Goal: Information Seeking & Learning: Find specific fact

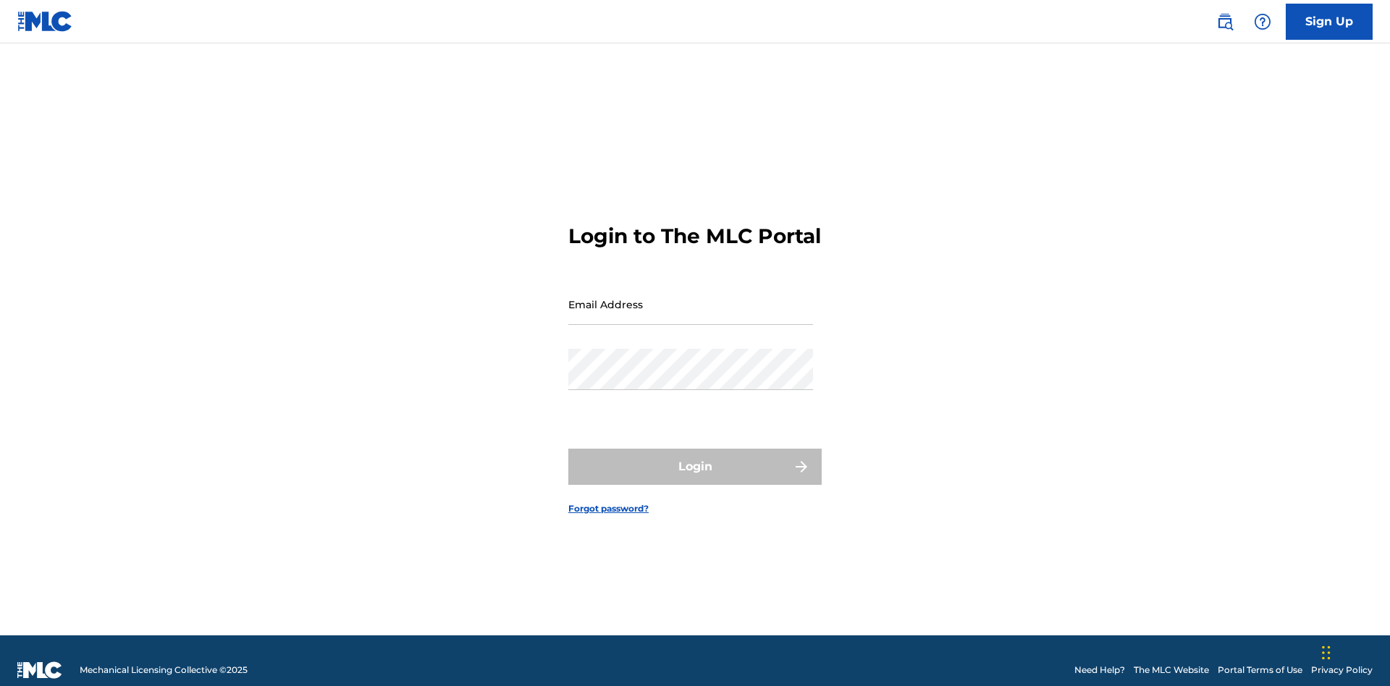
scroll to position [19, 0]
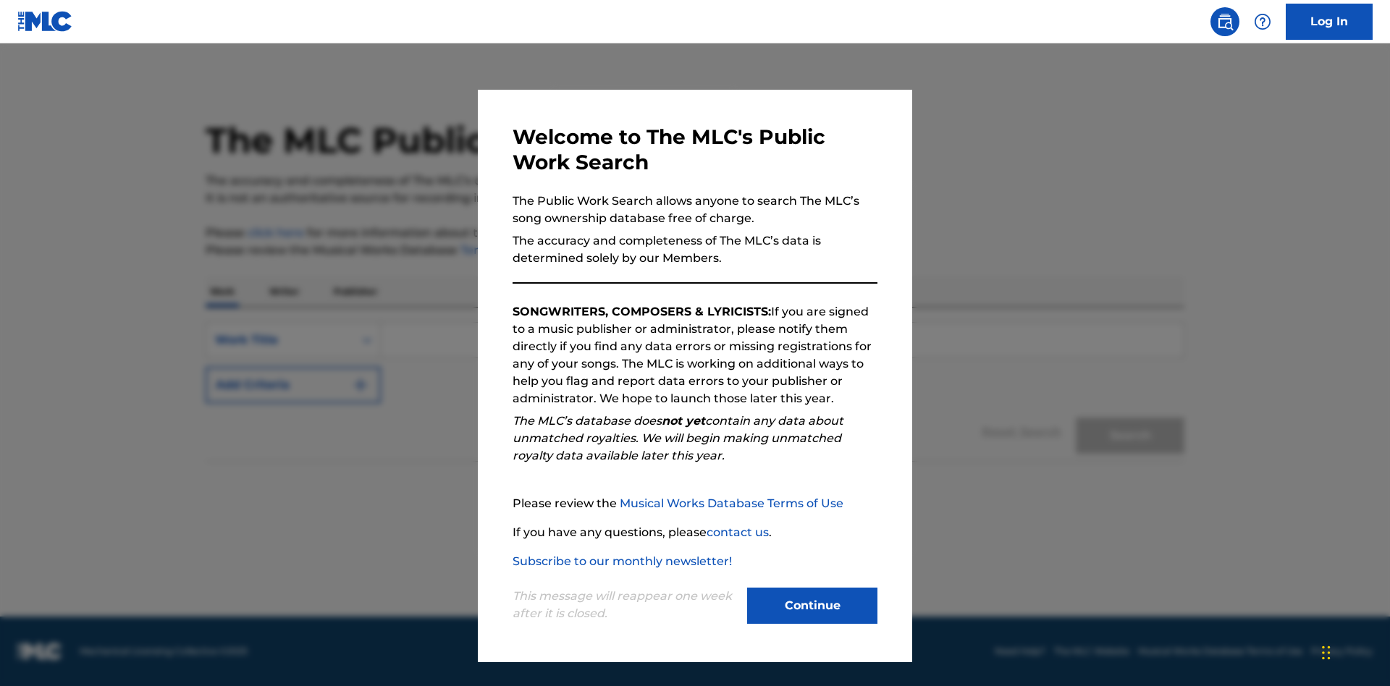
click at [812, 606] on button "Continue" at bounding box center [812, 606] width 130 height 36
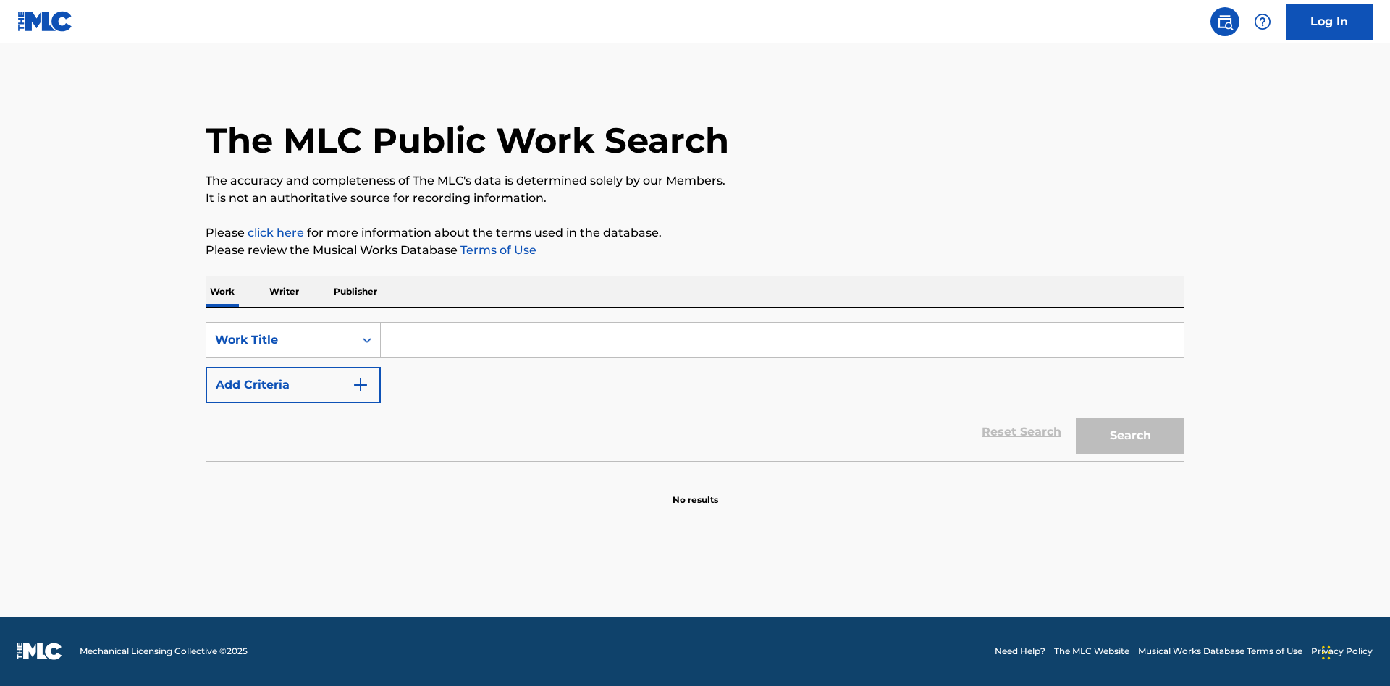
click at [293, 385] on button "Add Criteria" at bounding box center [293, 385] width 175 height 36
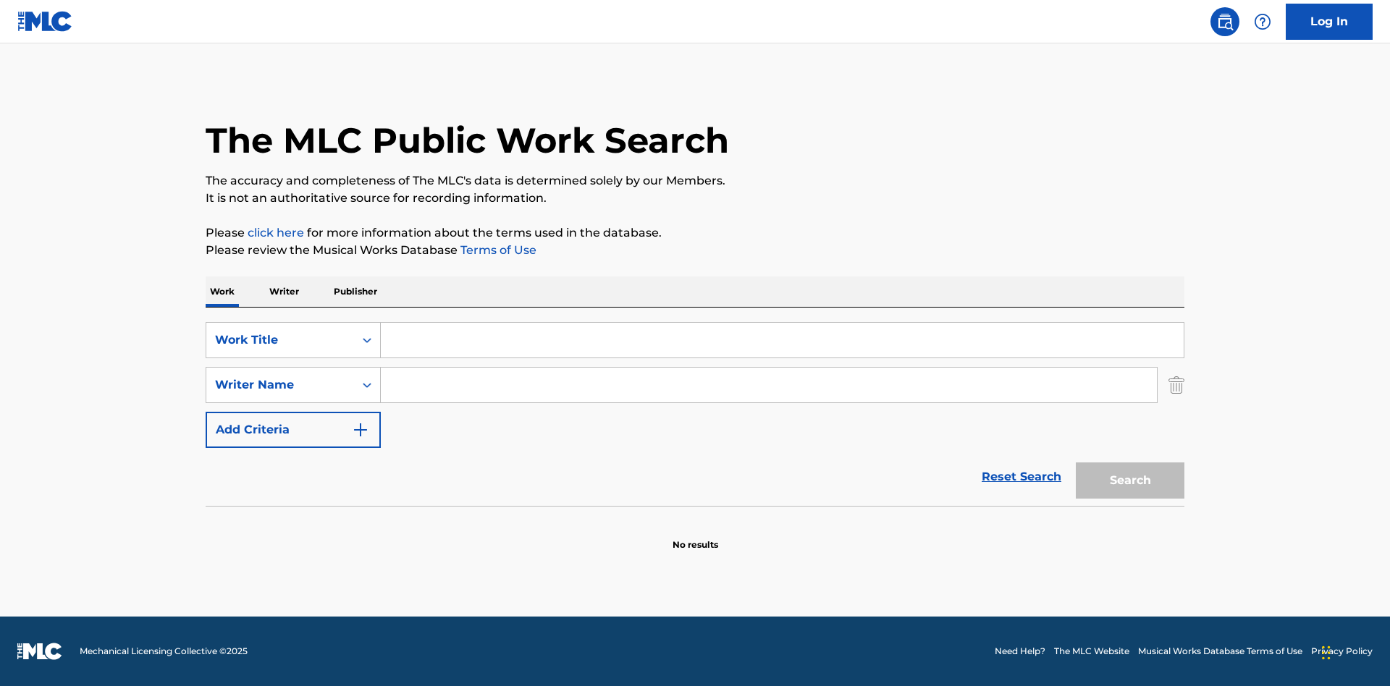
click at [293, 430] on button "Add Criteria" at bounding box center [293, 430] width 175 height 36
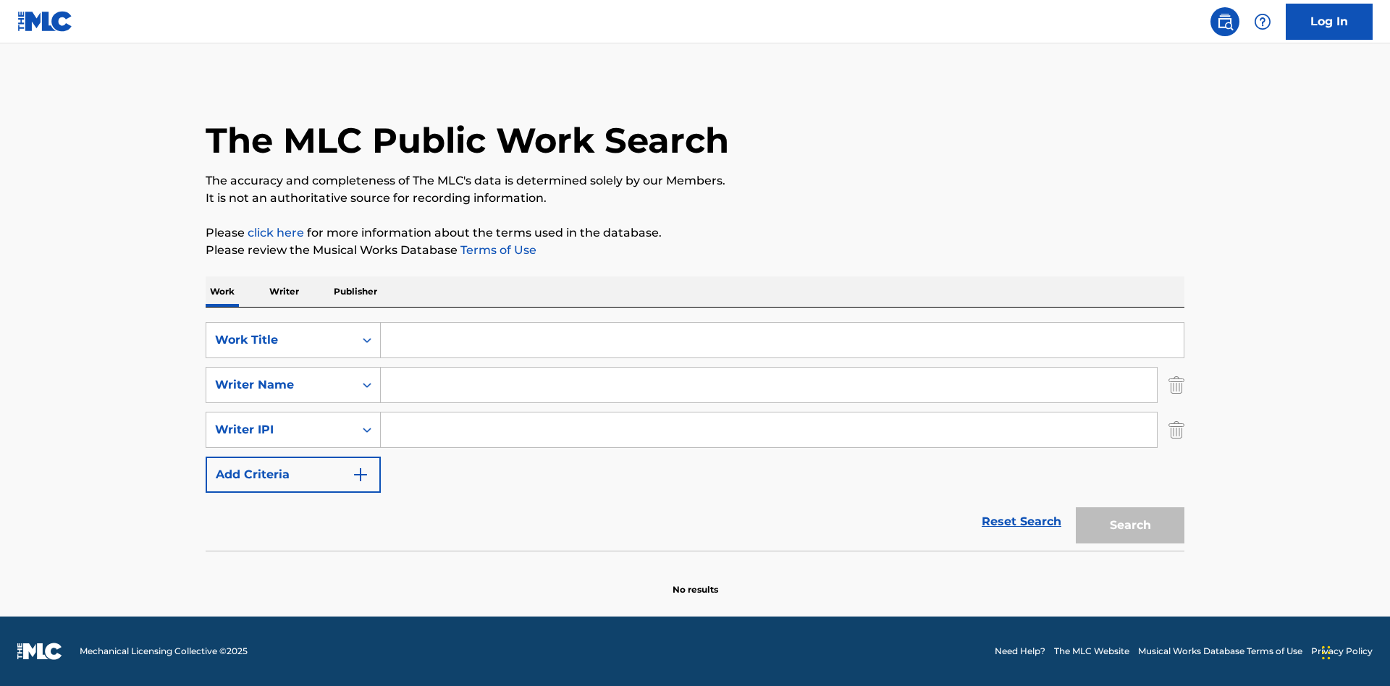
click at [293, 475] on button "Add Criteria" at bounding box center [293, 475] width 175 height 36
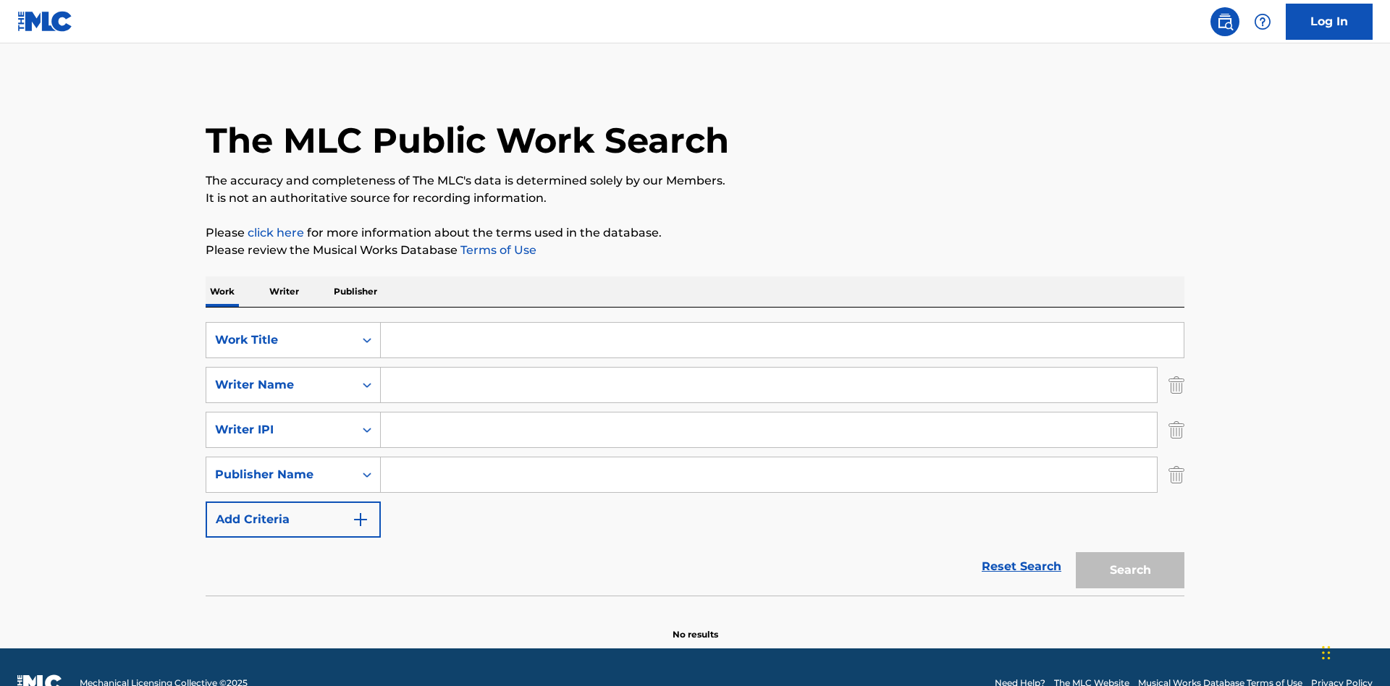
click at [293, 502] on button "Add Criteria" at bounding box center [293, 520] width 175 height 36
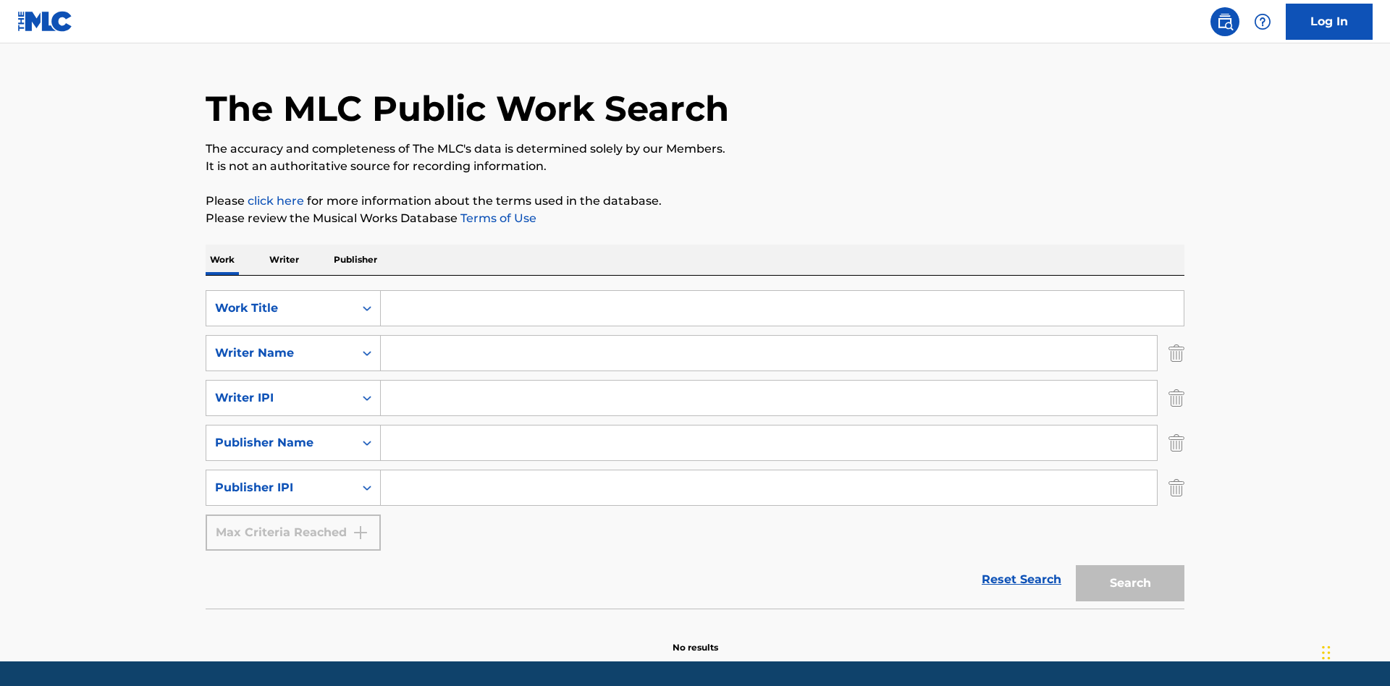
scroll to position [77, 0]
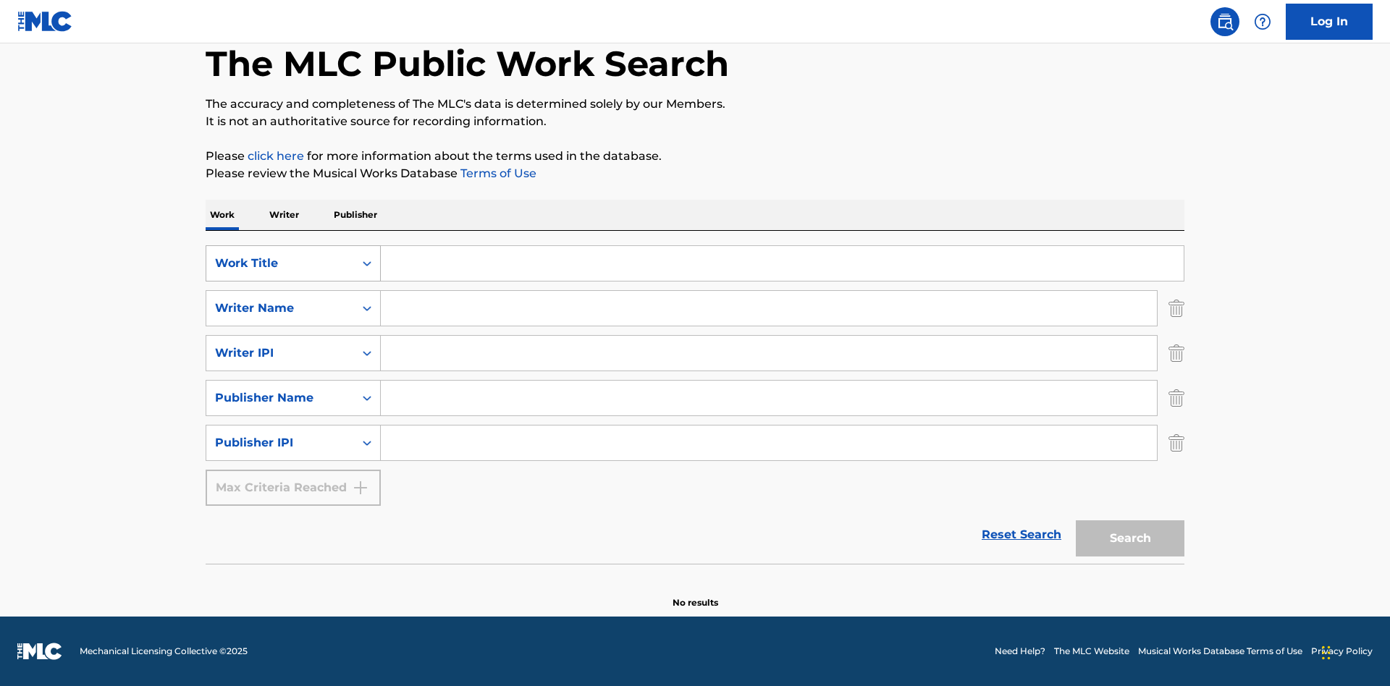
click at [280, 263] on div "Work Title" at bounding box center [280, 263] width 130 height 17
click at [293, 300] on div "ISWC" at bounding box center [293, 300] width 174 height 36
click at [280, 308] on div "Writer Name" at bounding box center [280, 308] width 130 height 17
click at [293, 345] on div "MLC Publisher Number" at bounding box center [293, 344] width 174 height 36
click at [280, 353] on div "Writer IPI" at bounding box center [280, 353] width 130 height 17
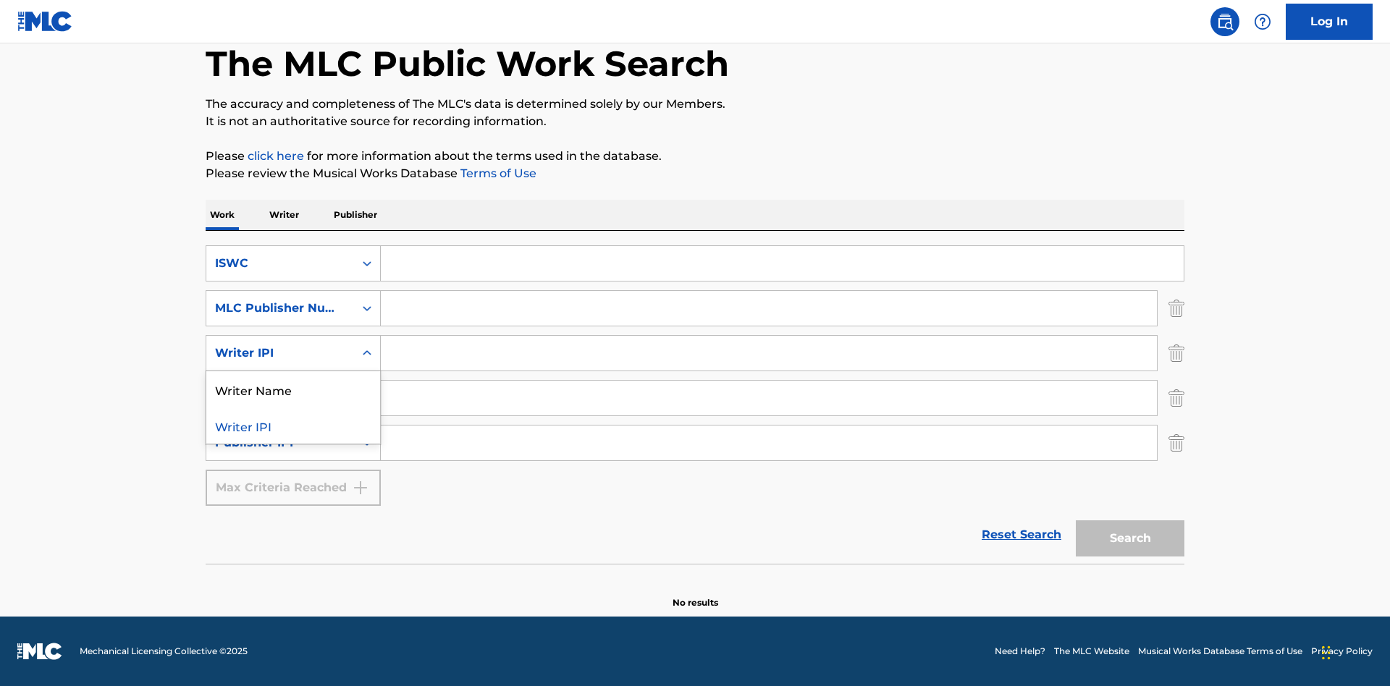
click at [293, 389] on div "Writer Name" at bounding box center [293, 389] width 174 height 36
click at [280, 398] on div "Publisher Name" at bounding box center [280, 397] width 130 height 17
click at [293, 434] on div "Writer IPI" at bounding box center [293, 434] width 174 height 36
click at [280, 443] on div "Publisher IPI" at bounding box center [280, 442] width 130 height 17
click at [293, 479] on div "Publisher Name" at bounding box center [293, 479] width 174 height 36
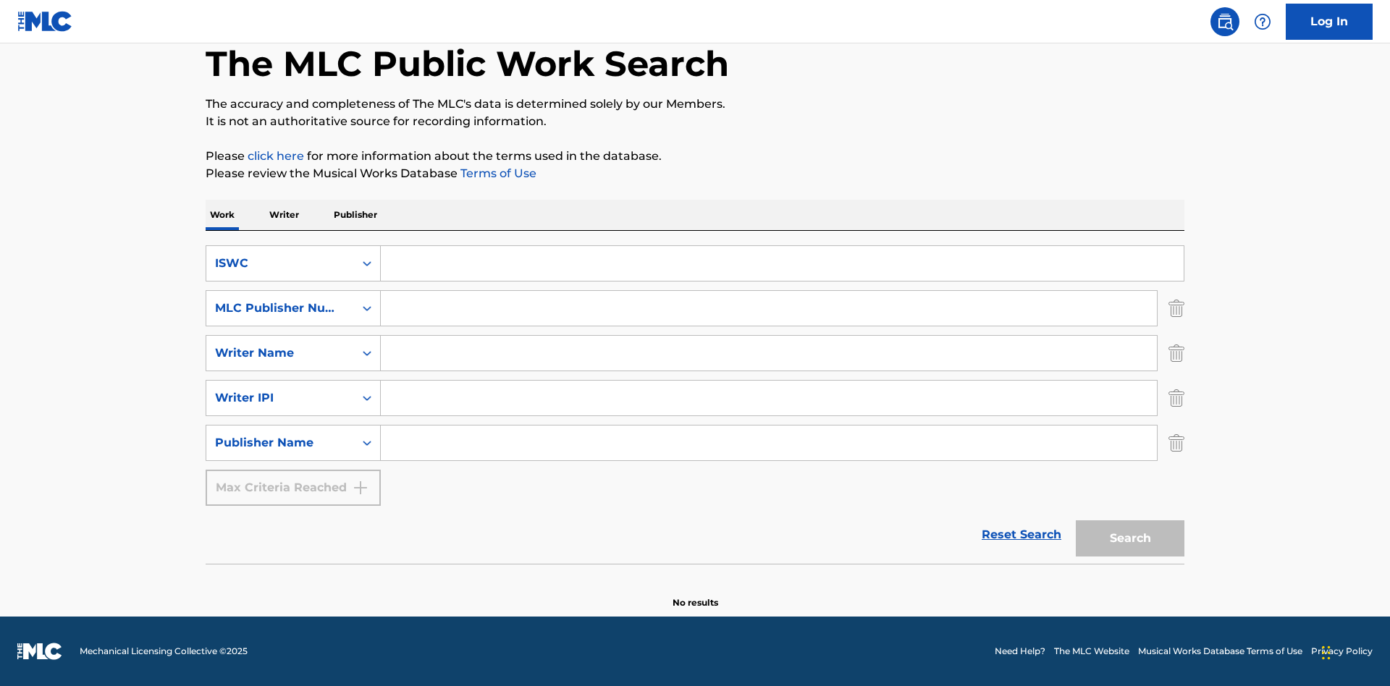
click at [782, 263] on input "Search Form" at bounding box center [782, 263] width 803 height 35
type input "T-917.105.8"
click at [769, 308] on input "Search Form" at bounding box center [769, 308] width 776 height 35
type input "P06967"
click at [769, 353] on input "Search Form" at bounding box center [769, 353] width 776 height 35
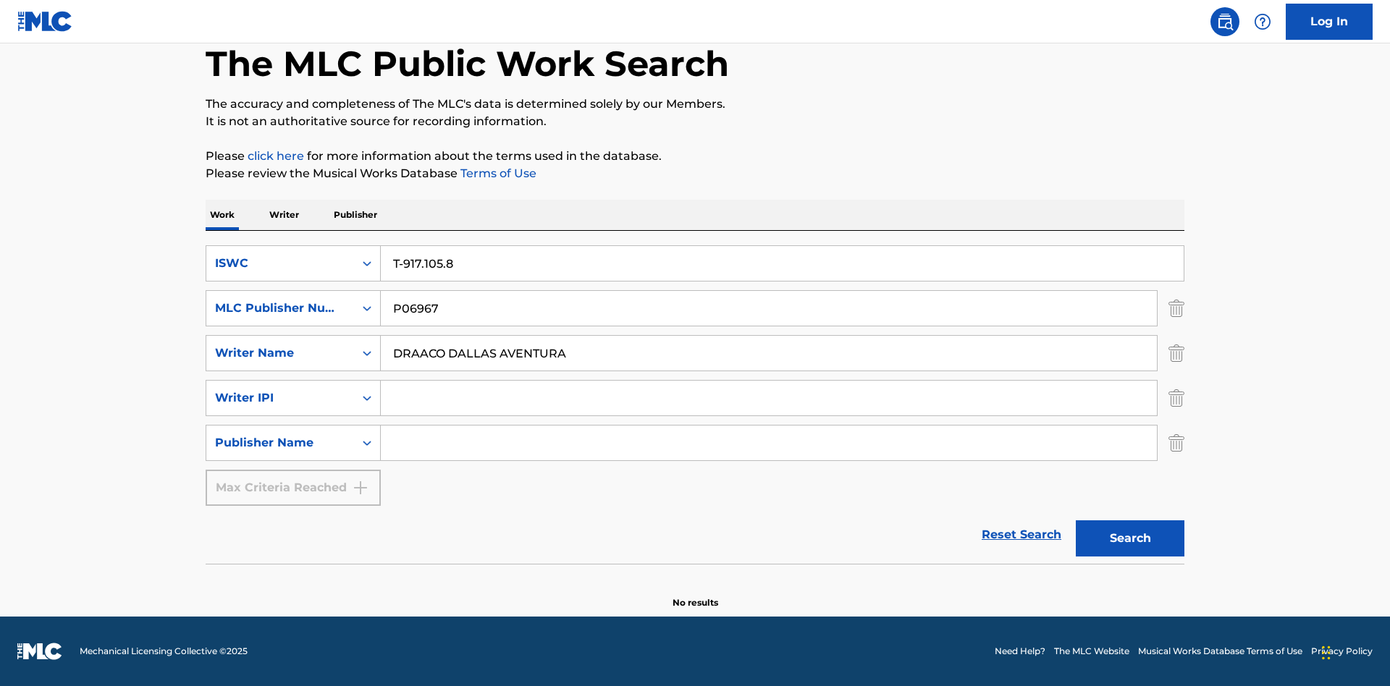
type input "DRAACO DALLAS AVENTURA"
click at [769, 398] on input "Search Form" at bounding box center [769, 398] width 776 height 35
type input "00766422818"
click at [769, 443] on input "Search Form" at bounding box center [769, 443] width 776 height 35
type input "DRAACO AVENTURA PUB DESIGNEE"
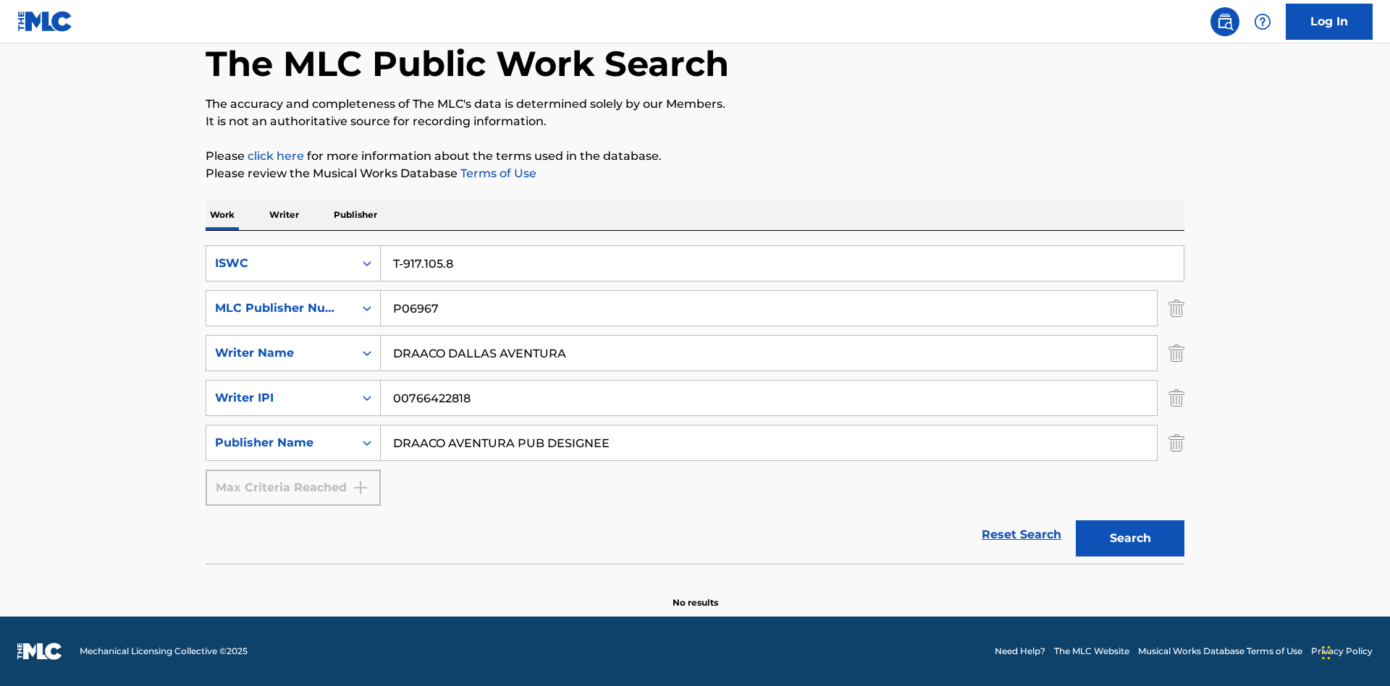
click at [1130, 538] on button "Search" at bounding box center [1130, 538] width 109 height 36
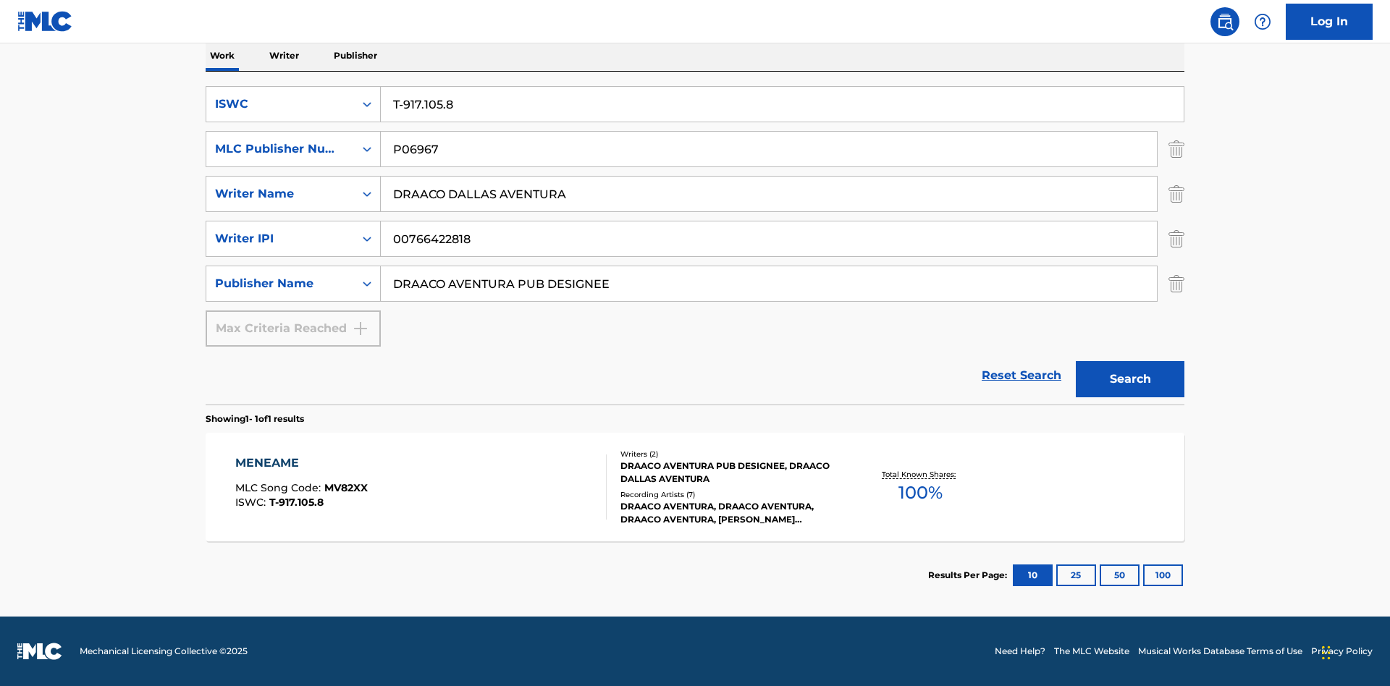
click at [1143, 575] on button "100" at bounding box center [1163, 576] width 40 height 22
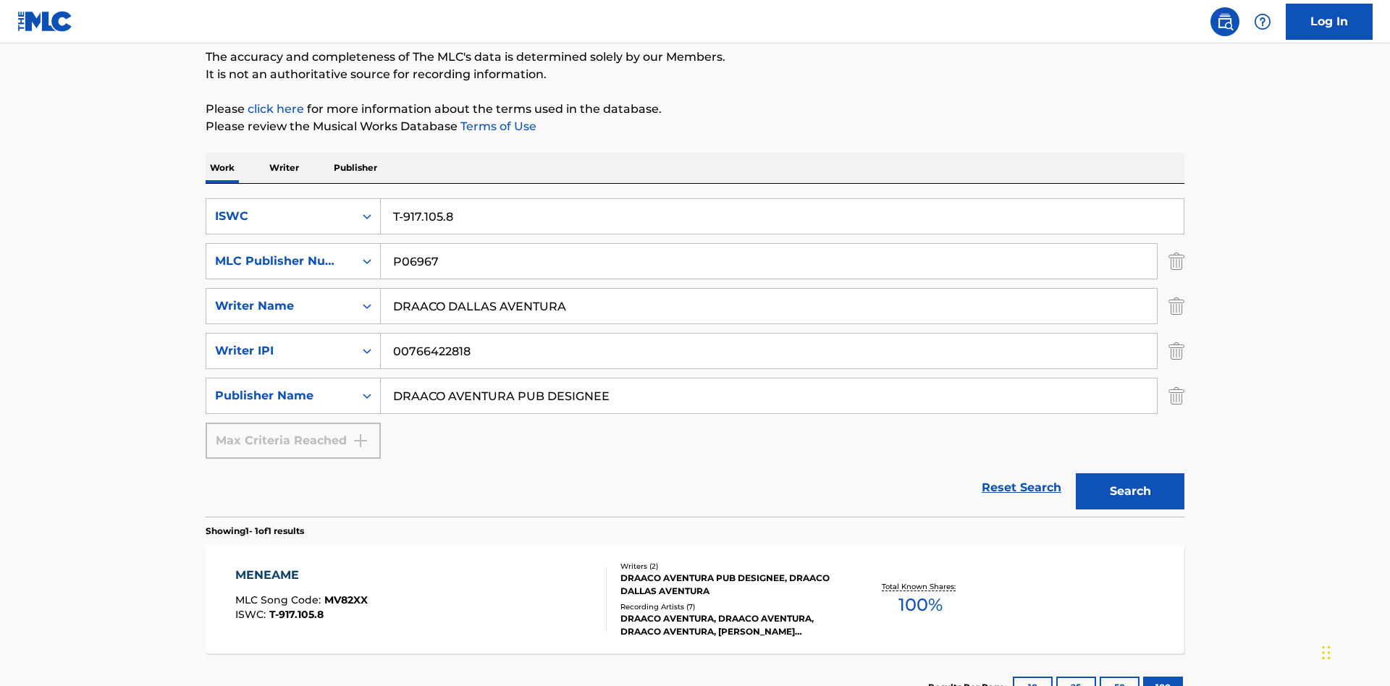
scroll to position [236, 0]
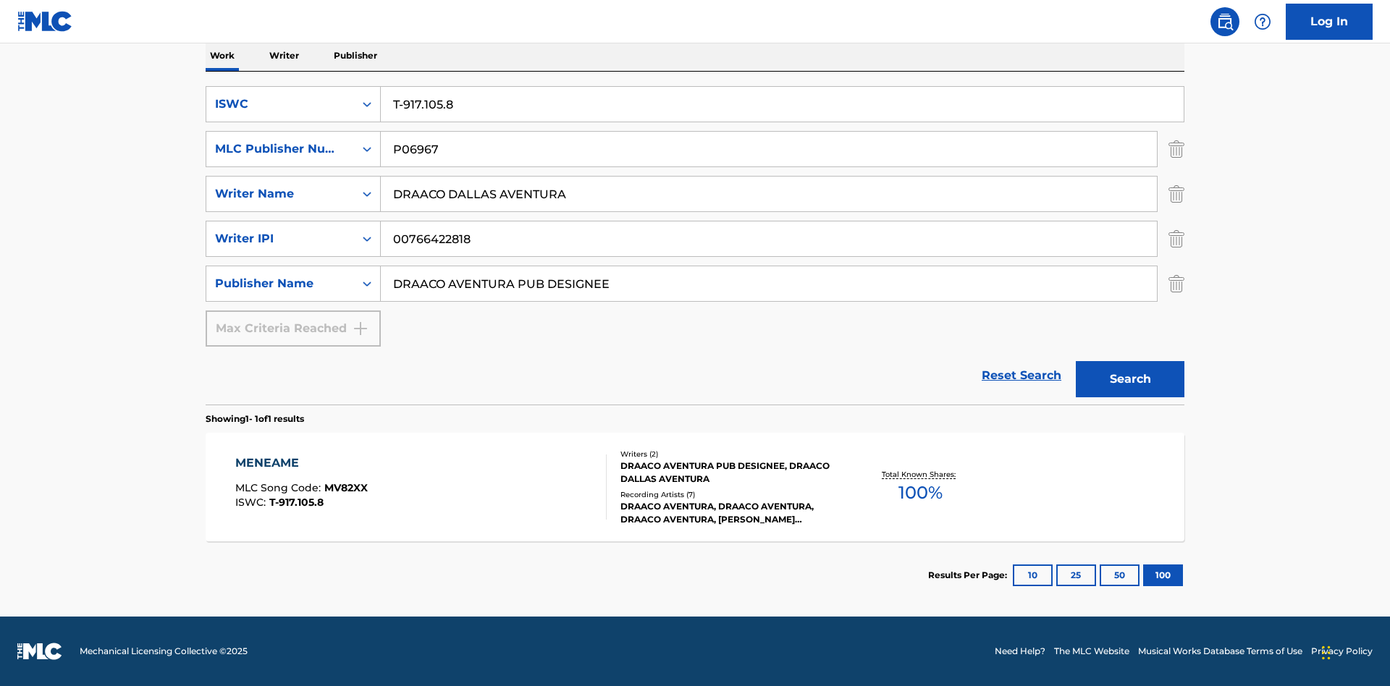
click at [300, 463] on div "MENEAME" at bounding box center [301, 463] width 132 height 17
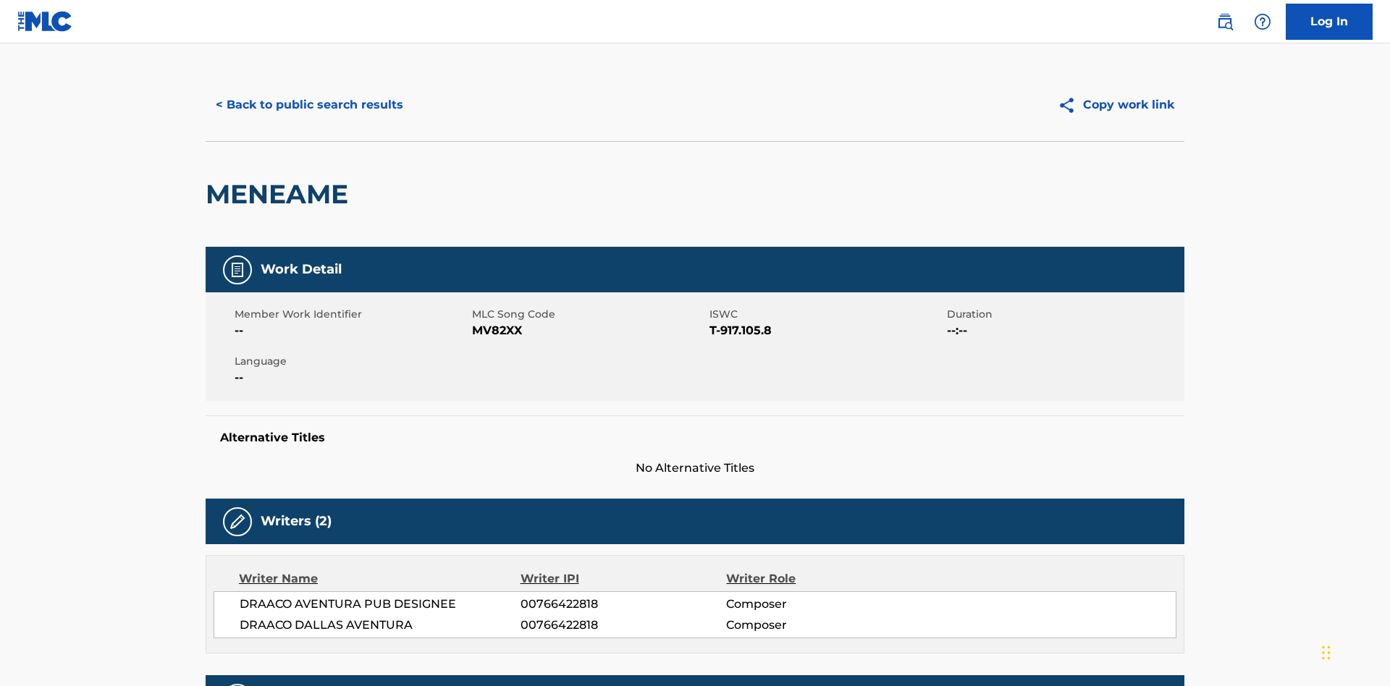
click at [308, 105] on button "< Back to public search results" at bounding box center [310, 105] width 208 height 36
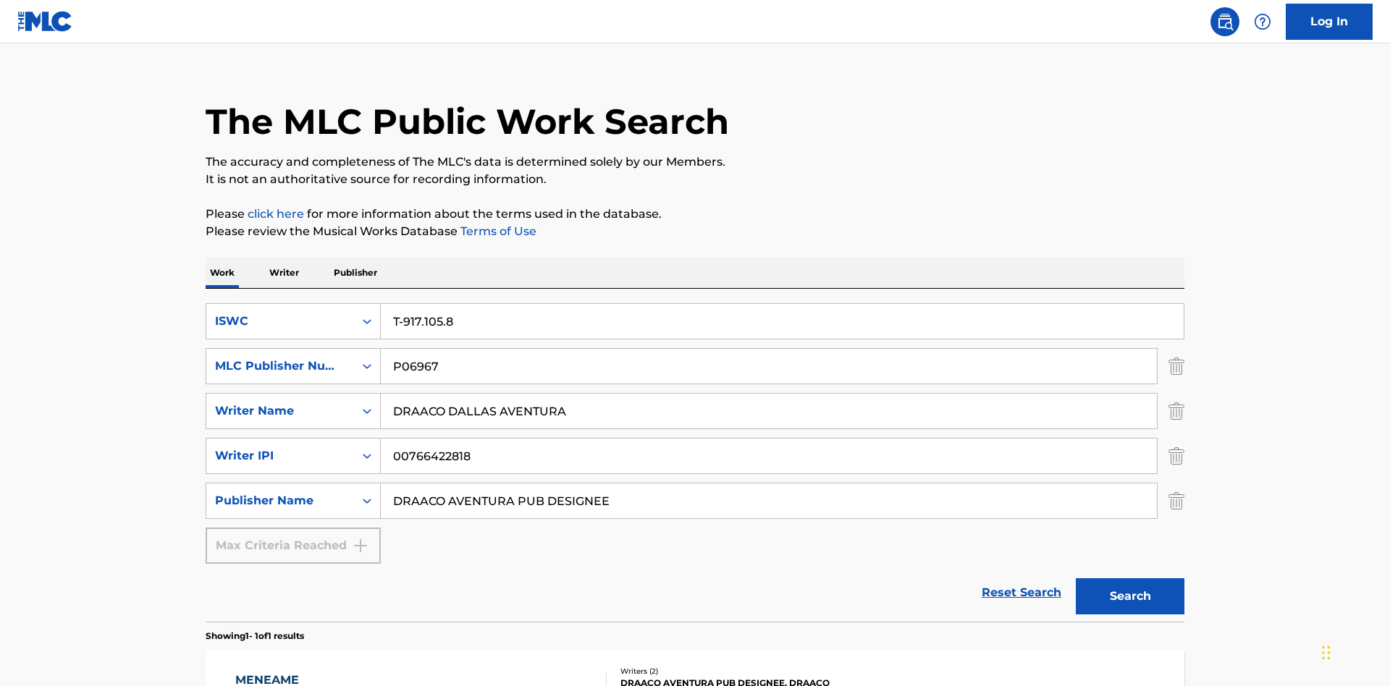
scroll to position [236, 0]
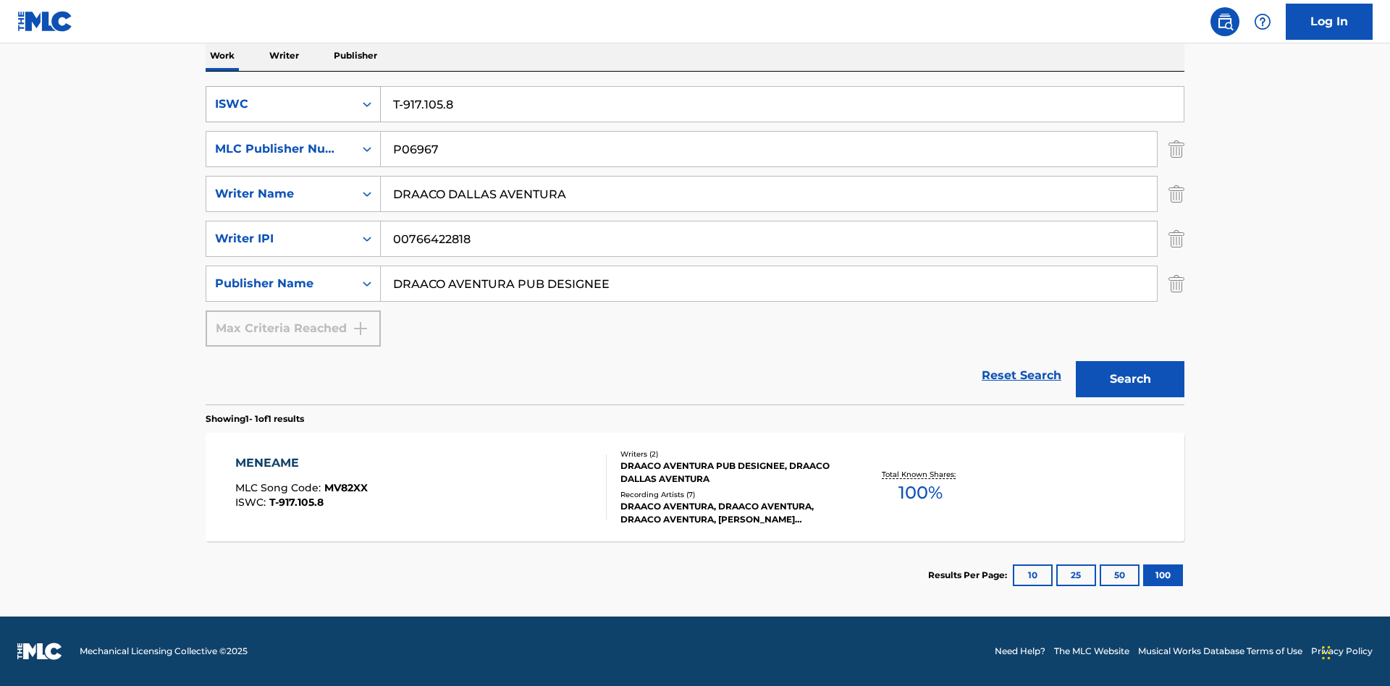
click at [280, 104] on div "ISWC" at bounding box center [280, 104] width 130 height 17
click at [293, 177] on div "MLC Song Code" at bounding box center [293, 177] width 174 height 36
click at [280, 149] on div "MLC Publisher Number" at bounding box center [280, 148] width 130 height 17
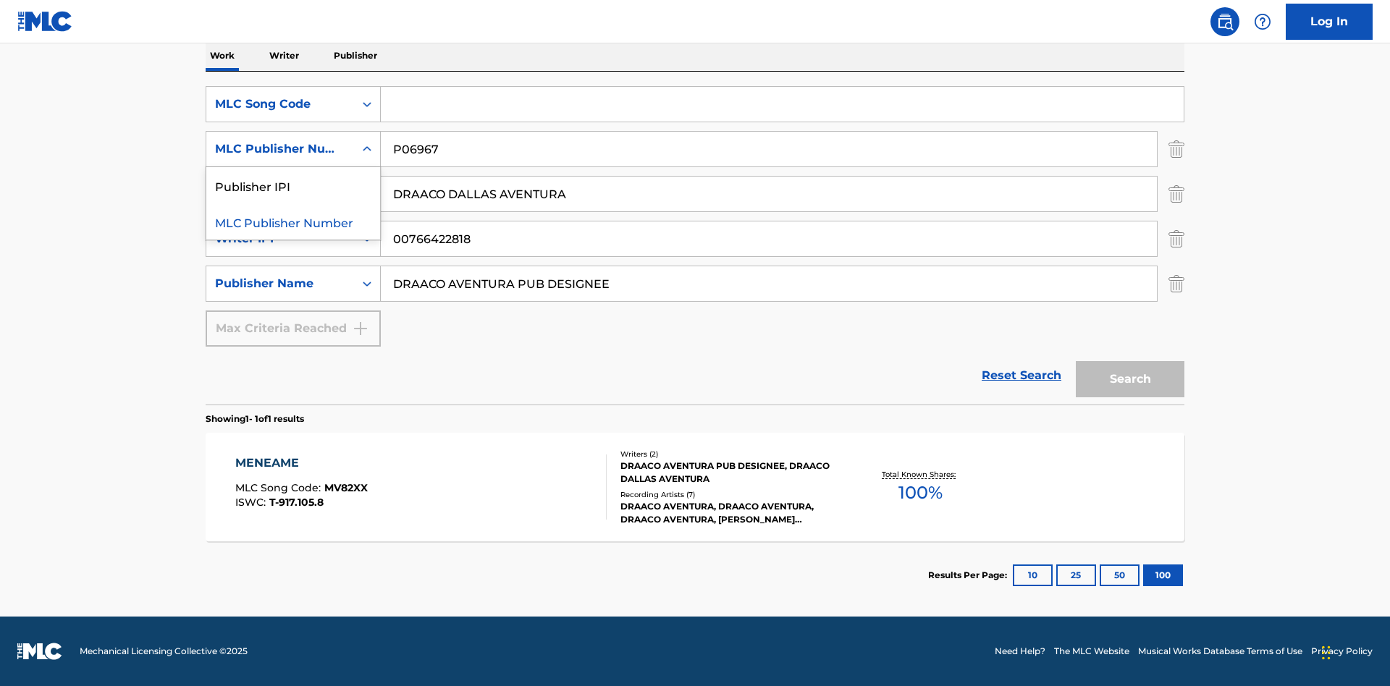
click at [293, 185] on div "Publisher IPI" at bounding box center [293, 185] width 174 height 36
click at [782, 104] on input "Search Form" at bounding box center [782, 104] width 803 height 35
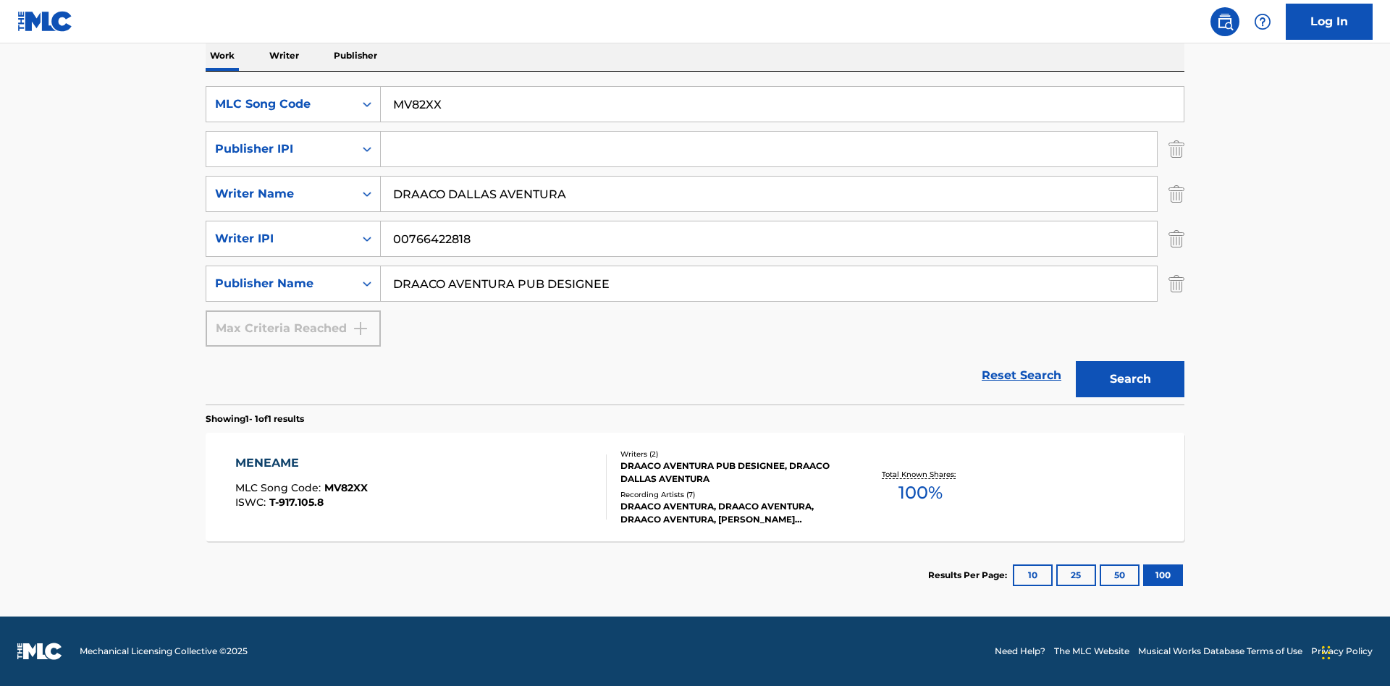
type input "MV82XX"
click at [769, 149] on input "Search Form" at bounding box center [769, 149] width 776 height 35
type input "00766422818"
click at [1130, 379] on button "Search" at bounding box center [1130, 379] width 109 height 36
click at [300, 463] on div "MENEAME" at bounding box center [301, 463] width 132 height 17
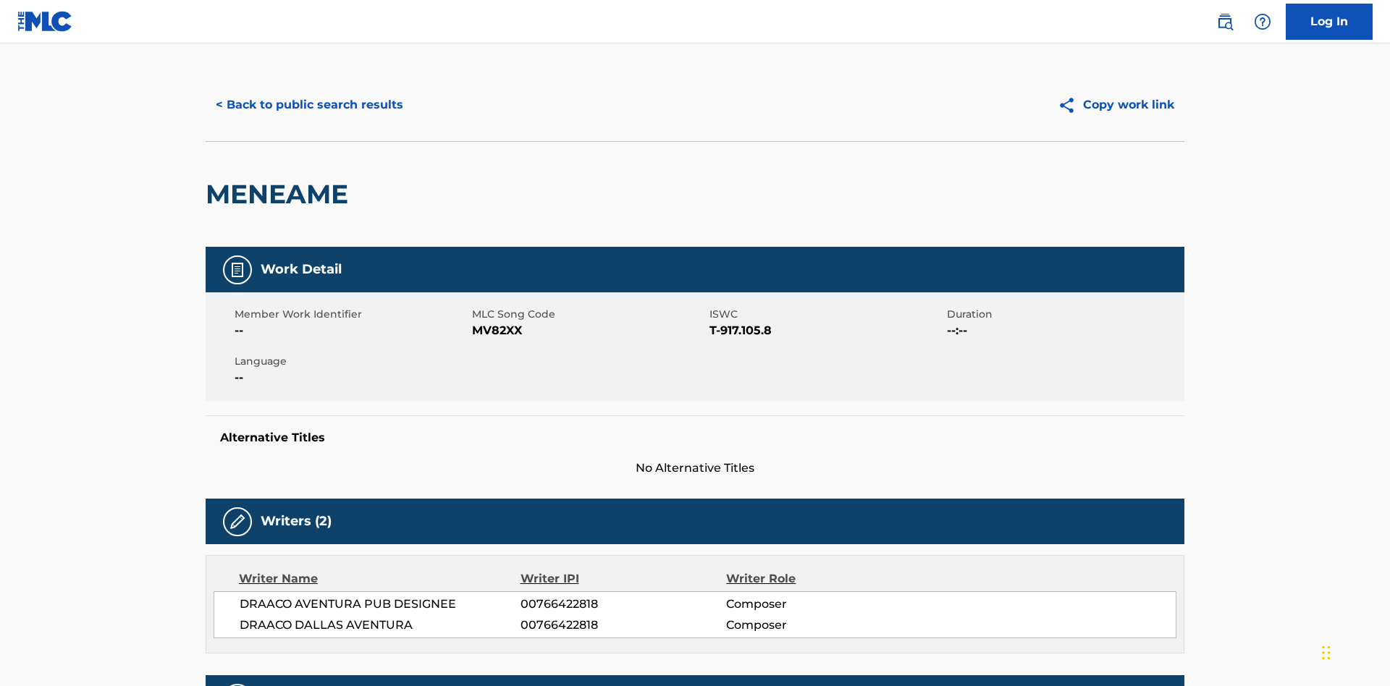
click at [308, 105] on button "< Back to public search results" at bounding box center [310, 105] width 208 height 36
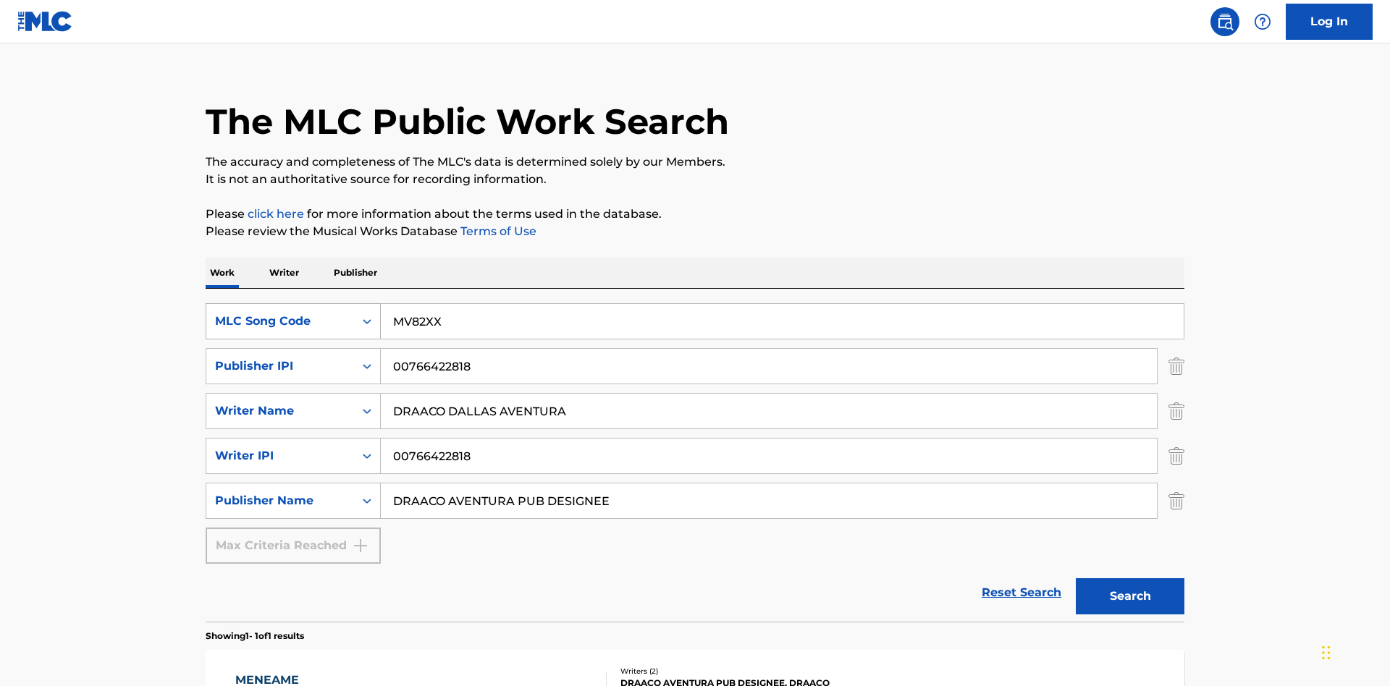
click at [280, 313] on div "MLC Song Code" at bounding box center [280, 321] width 130 height 17
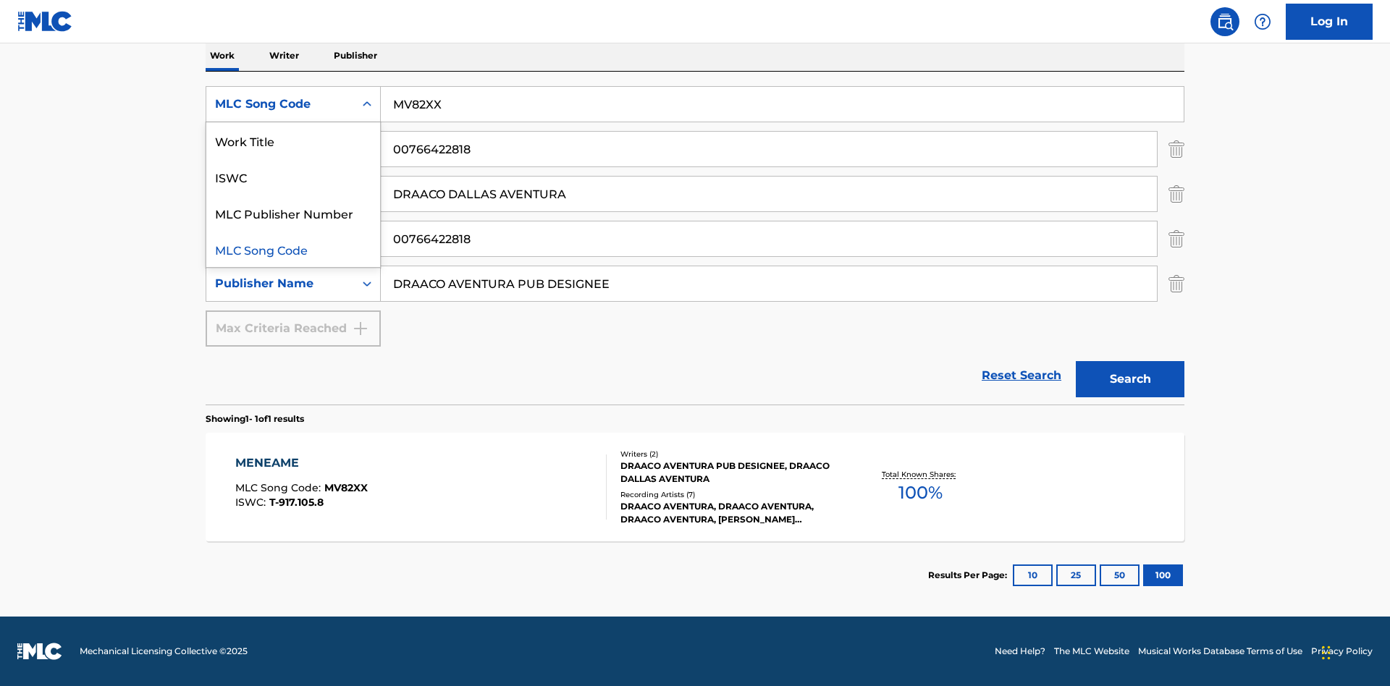
click at [293, 140] on div "Work Title" at bounding box center [293, 140] width 174 height 36
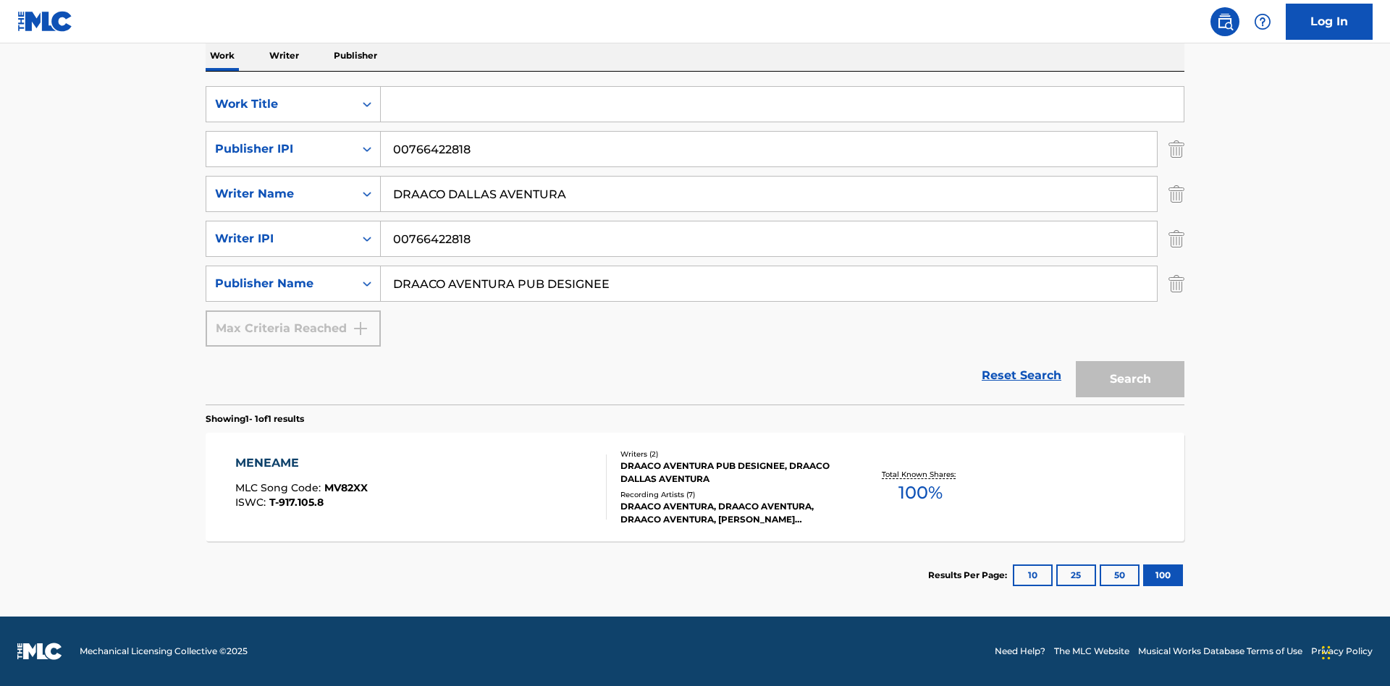
click at [782, 104] on input "Search Form" at bounding box center [782, 104] width 803 height 35
type input "MENEAME"
click at [1130, 379] on button "Search" at bounding box center [1130, 379] width 109 height 36
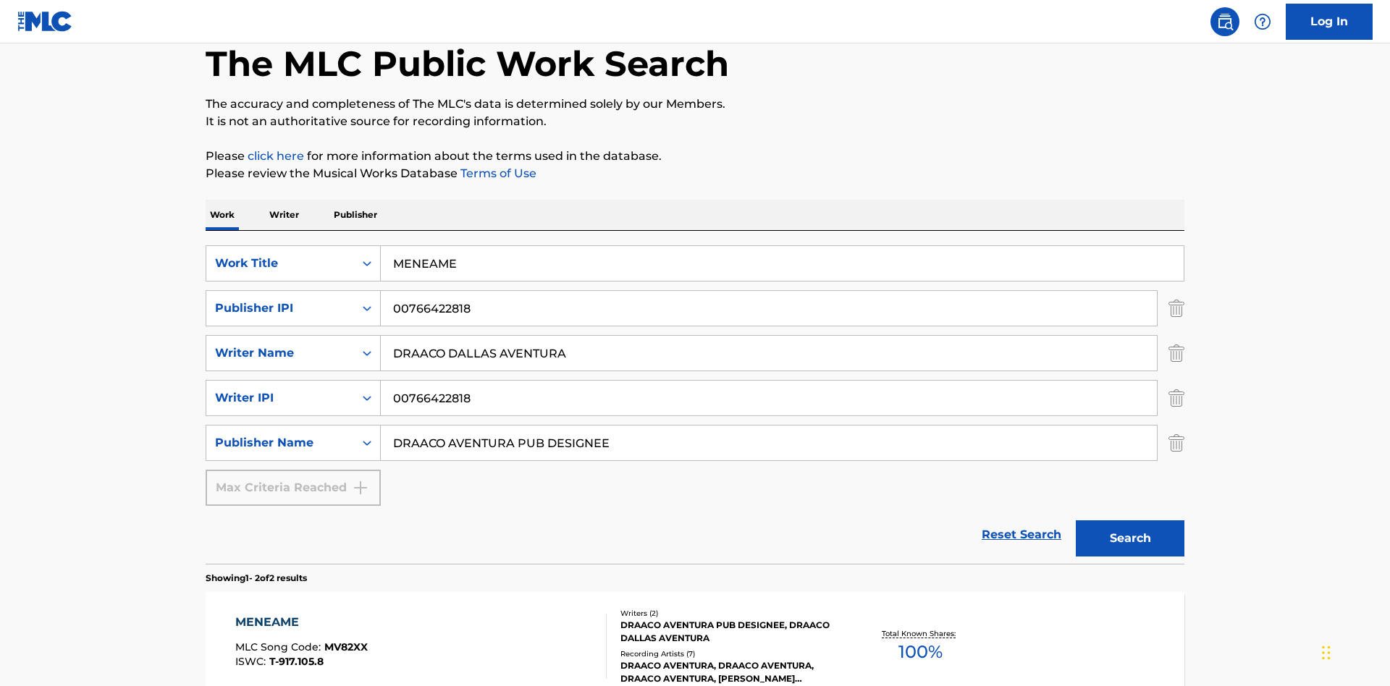
scroll to position [350, 0]
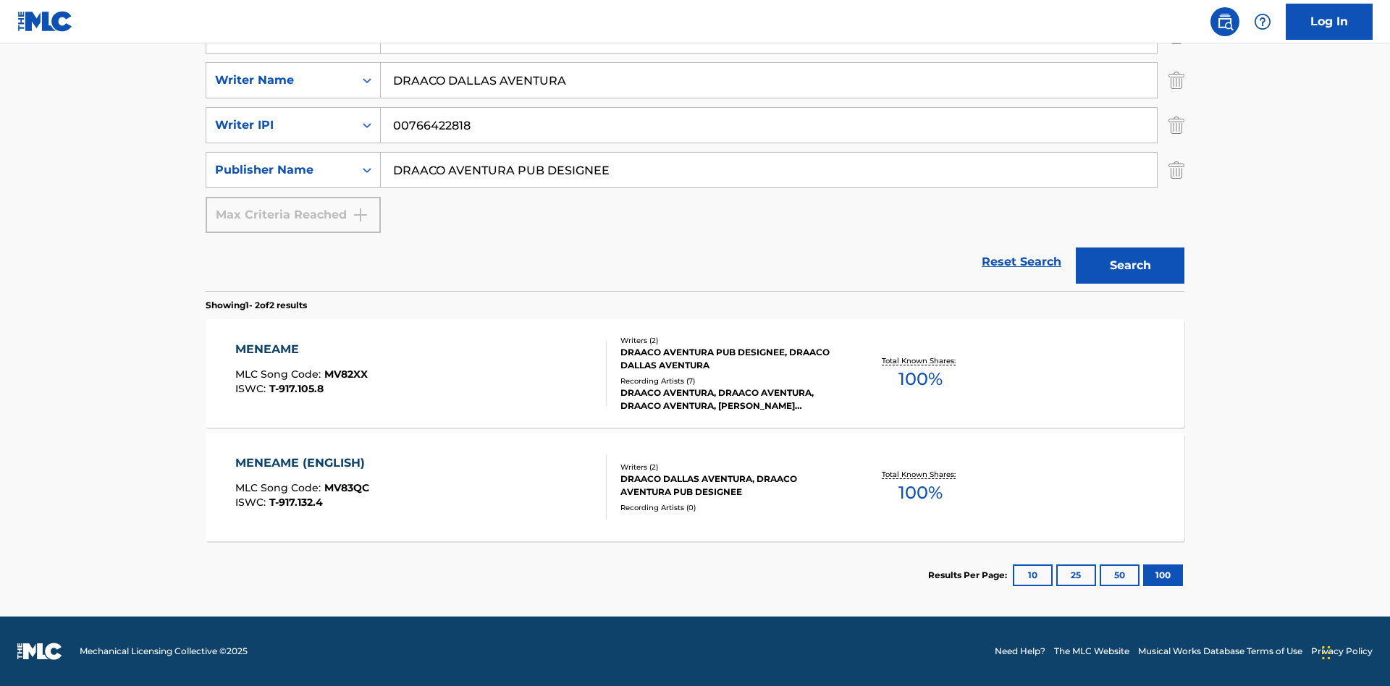
click at [300, 350] on div "MENEAME" at bounding box center [301, 349] width 132 height 17
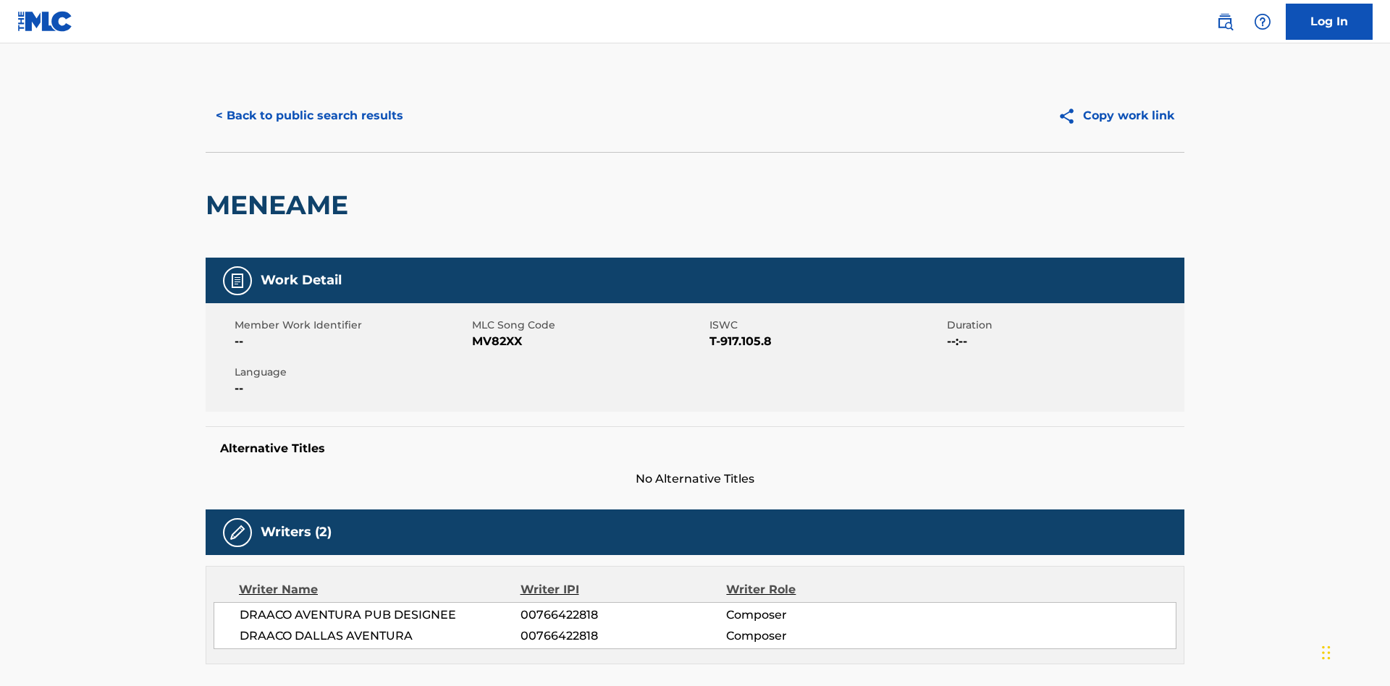
scroll to position [246, 0]
